Goal: Navigation & Orientation: Understand site structure

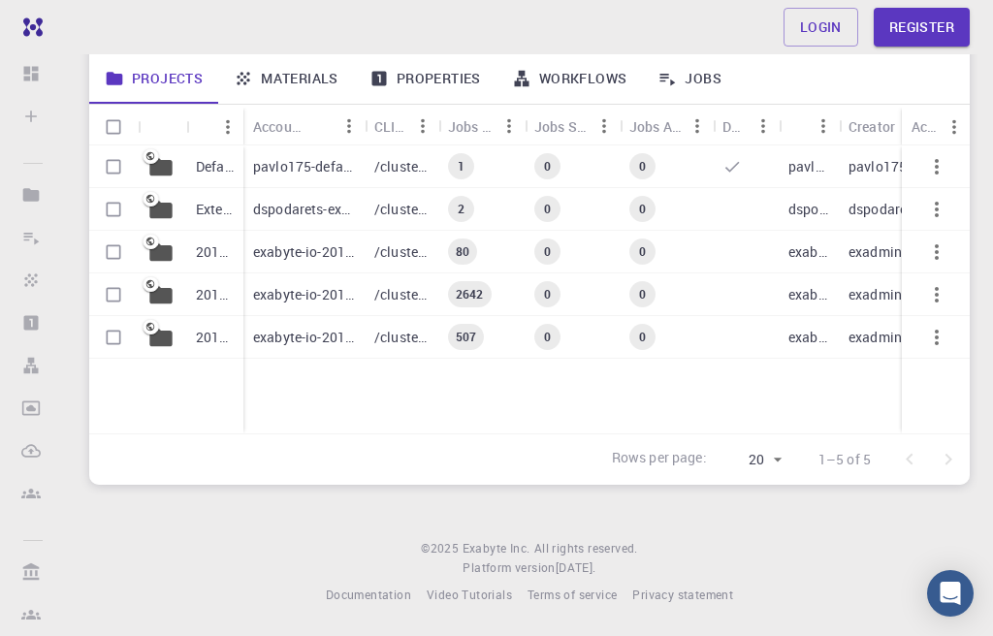
click at [163, 173] on icon at bounding box center [160, 166] width 22 height 18
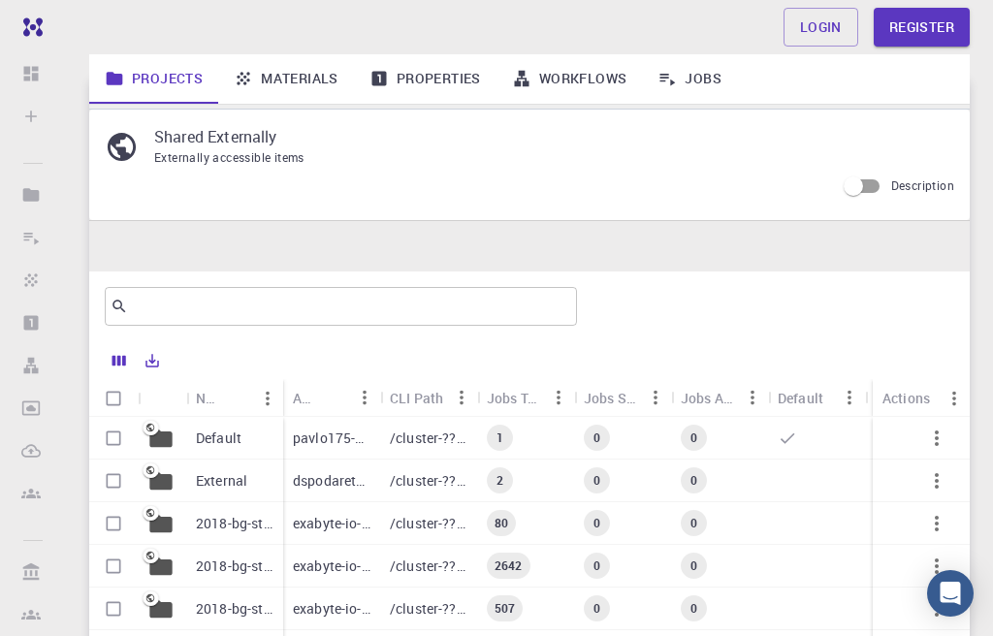
scroll to position [273, 0]
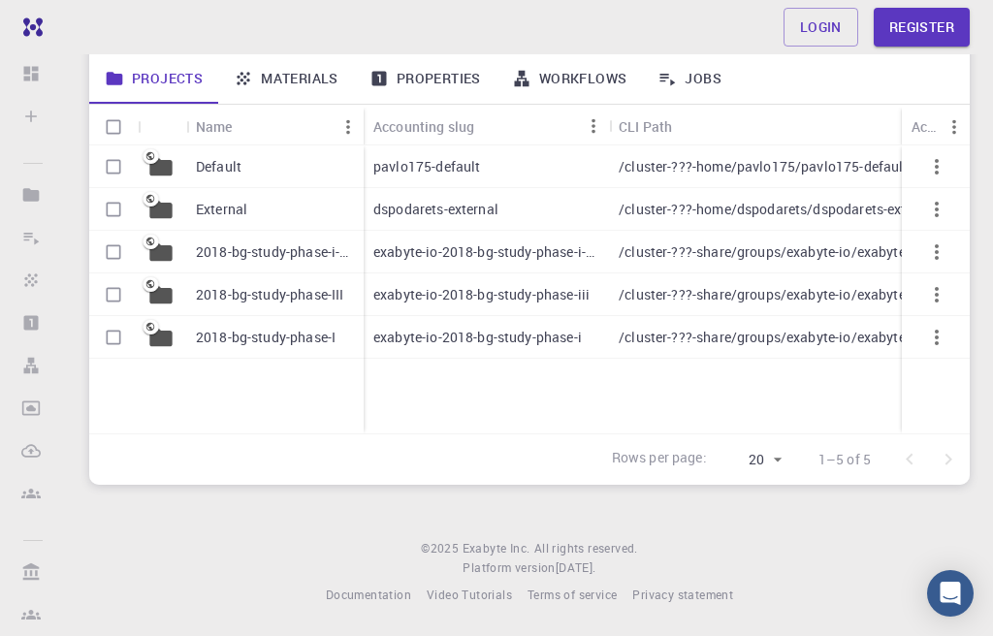
click at [927, 157] on icon "button" at bounding box center [936, 166] width 23 height 23
click at [935, 157] on ul "Open" at bounding box center [930, 176] width 93 height 47
click at [117, 128] on div at bounding box center [496, 318] width 993 height 636
click at [119, 125] on input "Select all rows" at bounding box center [113, 127] width 37 height 37
checkbox input "true"
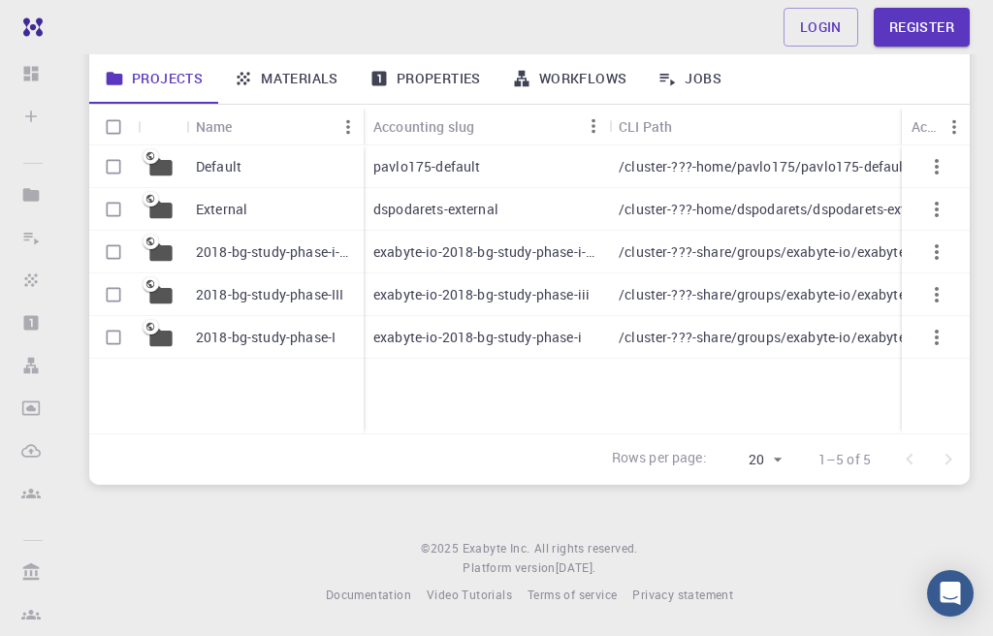
checkbox input "true"
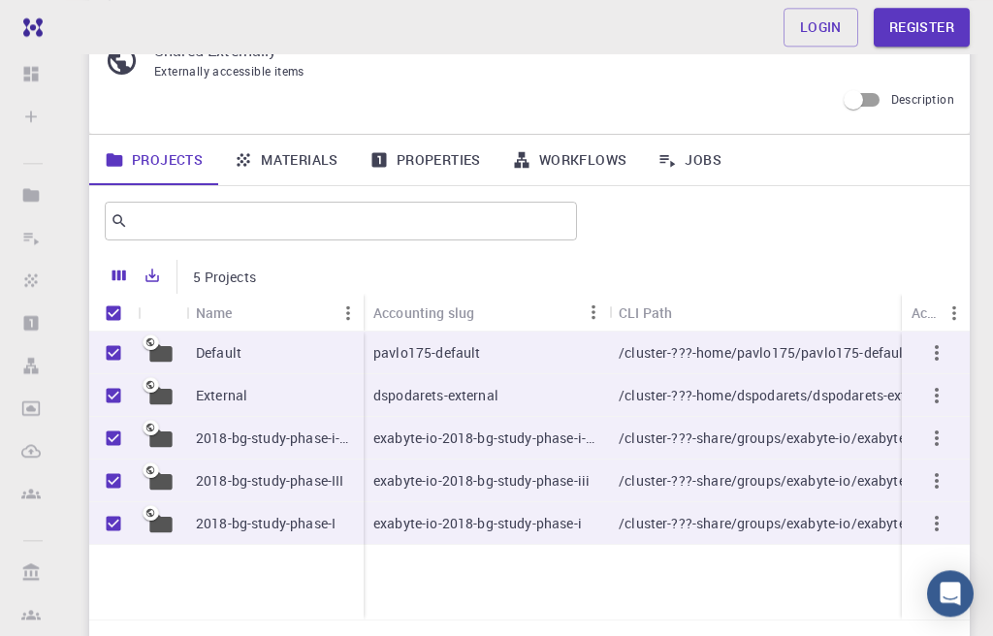
scroll to position [0, 0]
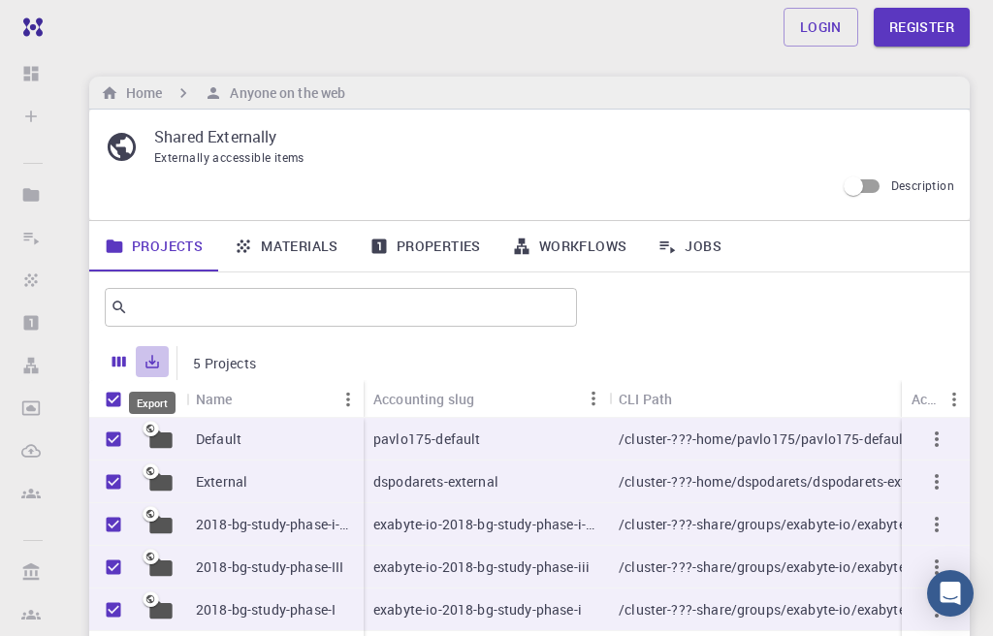
click at [149, 366] on icon "Export" at bounding box center [151, 361] width 17 height 17
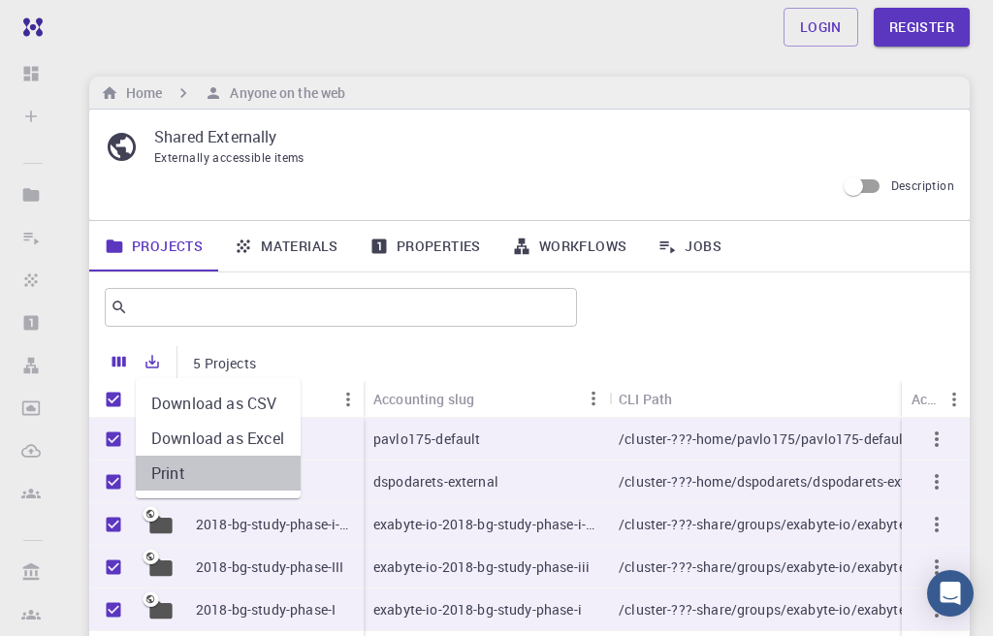
click at [168, 477] on li "Print" at bounding box center [218, 473] width 165 height 35
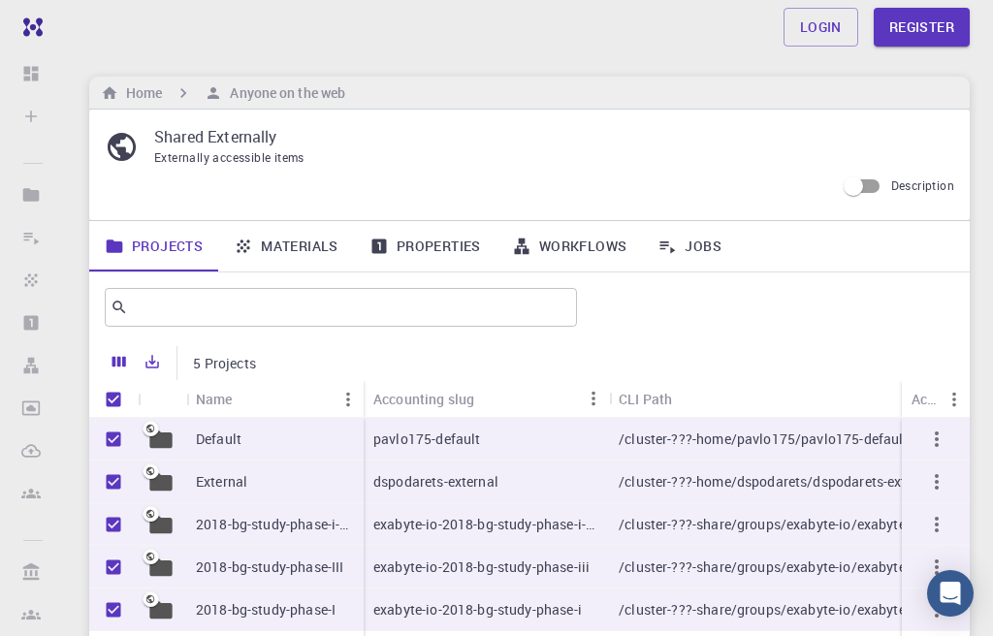
type input "20"
click at [265, 240] on link "Materials" at bounding box center [286, 246] width 136 height 50
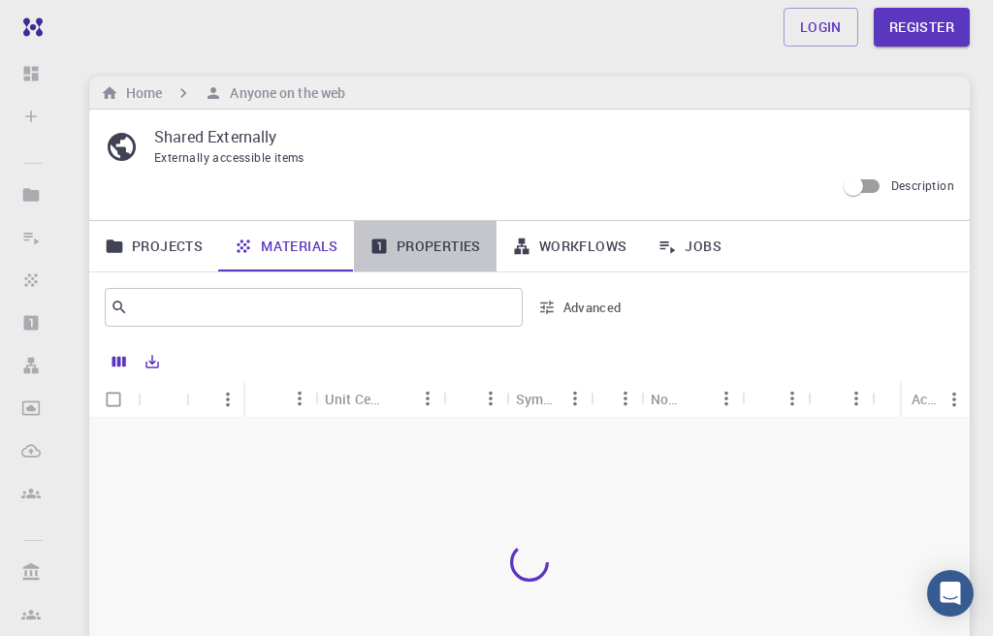
drag, startPoint x: 454, startPoint y: 249, endPoint x: 481, endPoint y: 248, distance: 27.2
click at [454, 250] on link "Properties" at bounding box center [425, 246] width 143 height 50
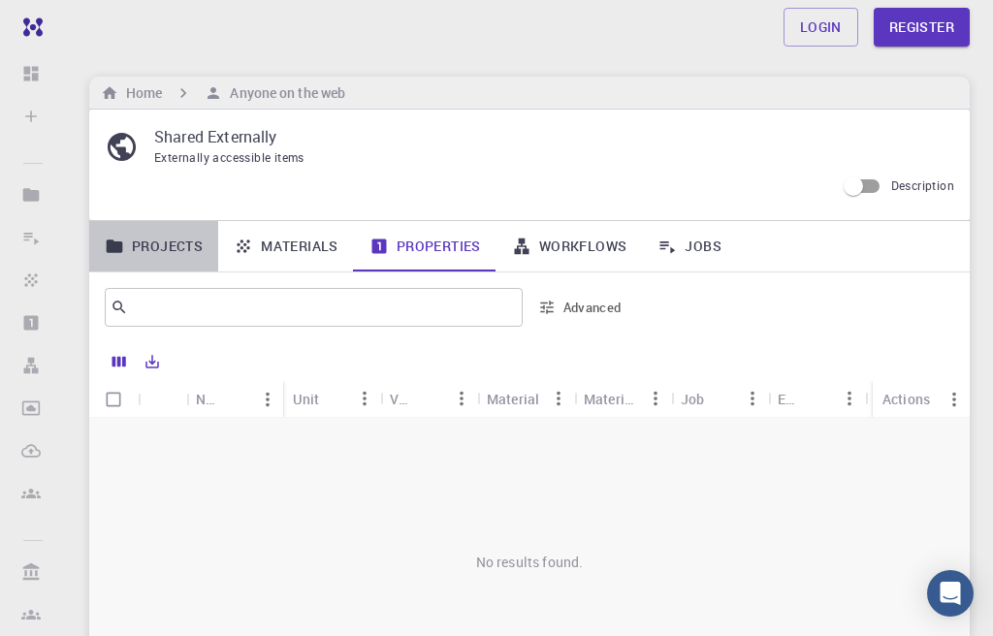
drag, startPoint x: 171, startPoint y: 244, endPoint x: 256, endPoint y: 241, distance: 85.4
click at [171, 244] on link "Projects" at bounding box center [153, 246] width 129 height 50
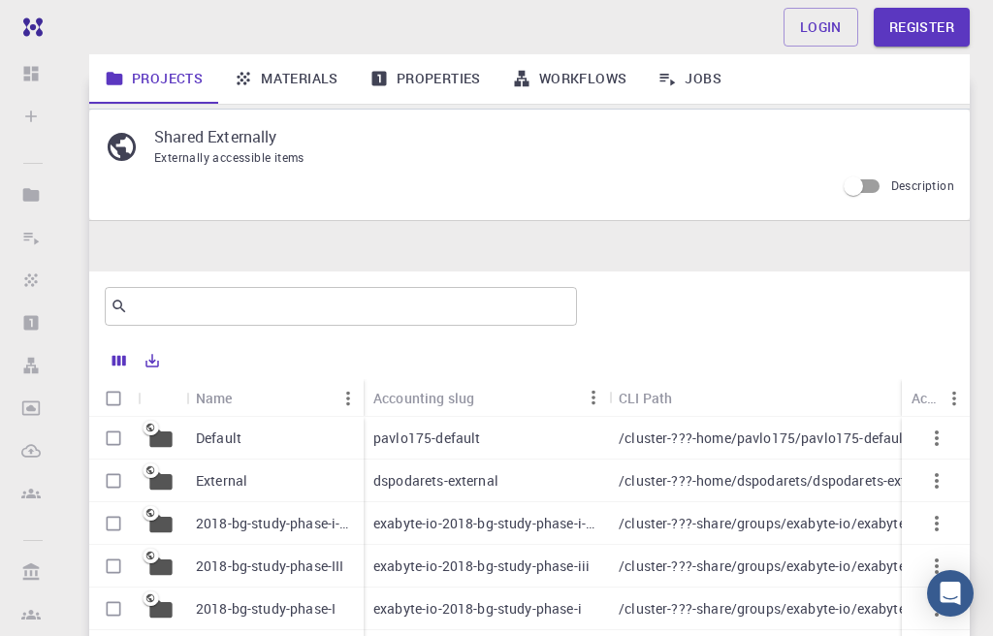
scroll to position [221, 0]
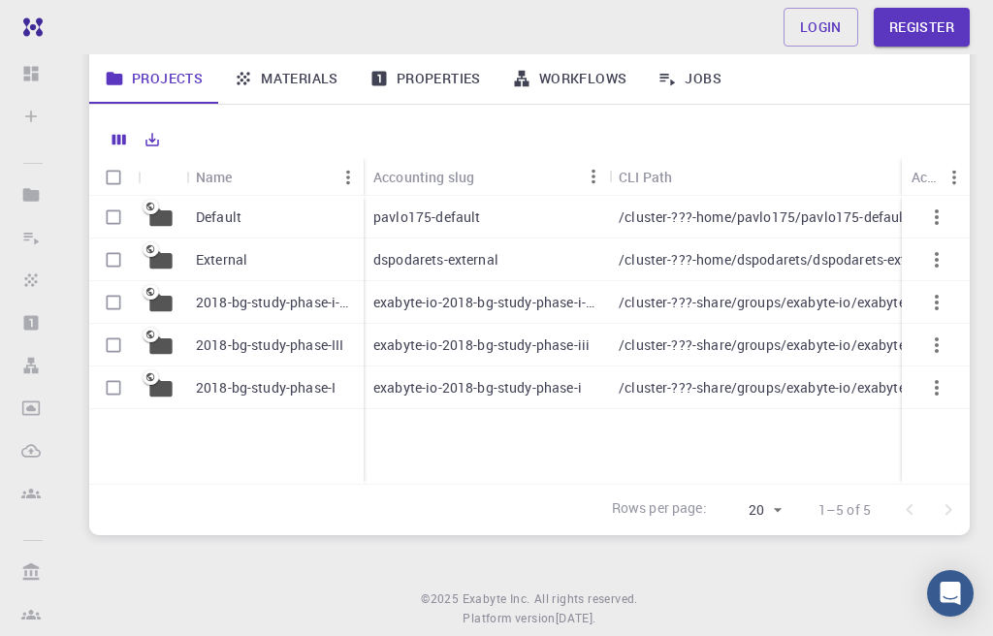
click at [264, 395] on p "2018-bg-study-phase-I" at bounding box center [266, 387] width 140 height 19
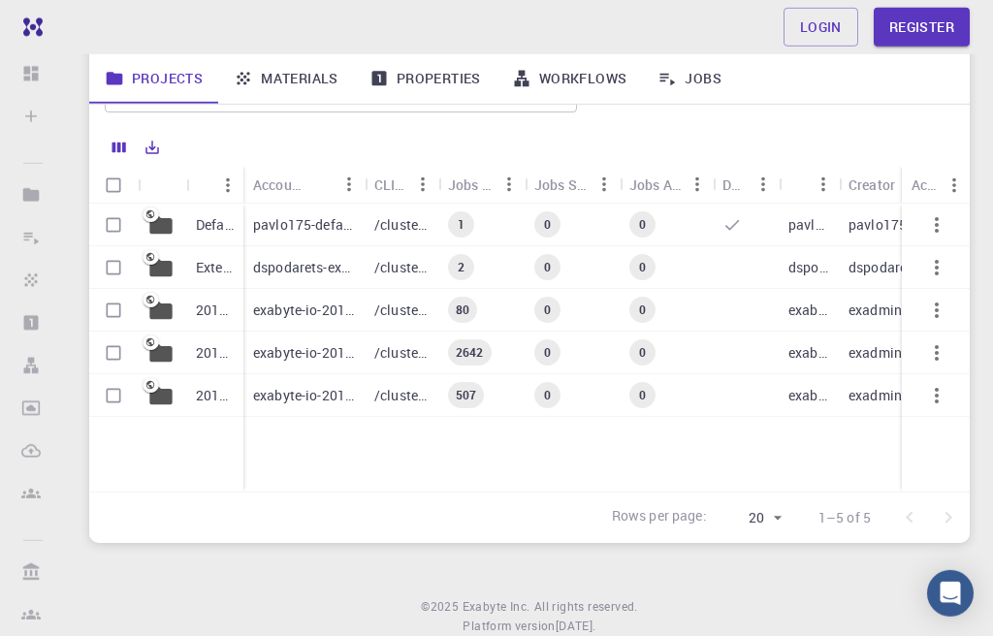
scroll to position [163, 0]
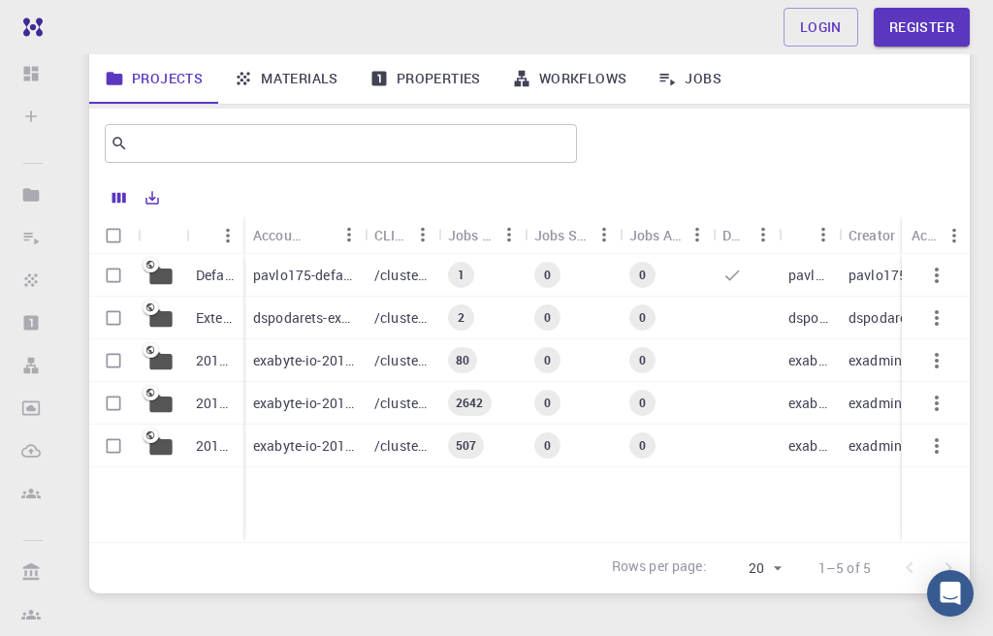
click at [297, 279] on p "pavlo175-default" at bounding box center [304, 275] width 102 height 19
